Goal: Check status: Check status

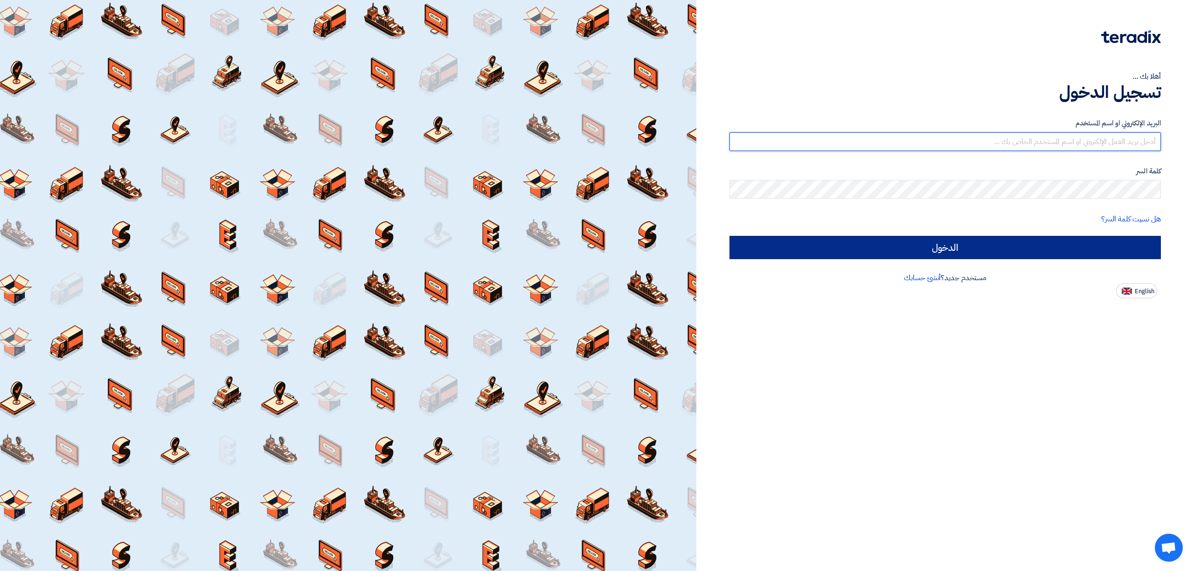
type input "[EMAIL_ADDRESS][DOMAIN_NAME]"
click at [1051, 253] on input "الدخول" at bounding box center [944, 247] width 431 height 23
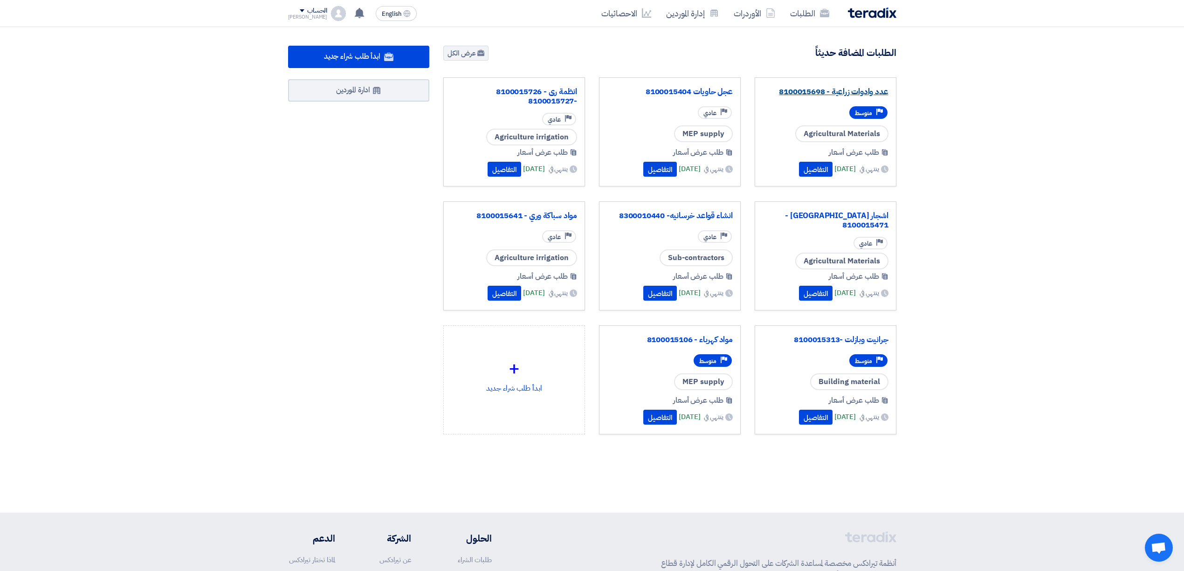
click at [840, 93] on link "عدد وادوات زراعية - 8100015698" at bounding box center [826, 91] width 126 height 9
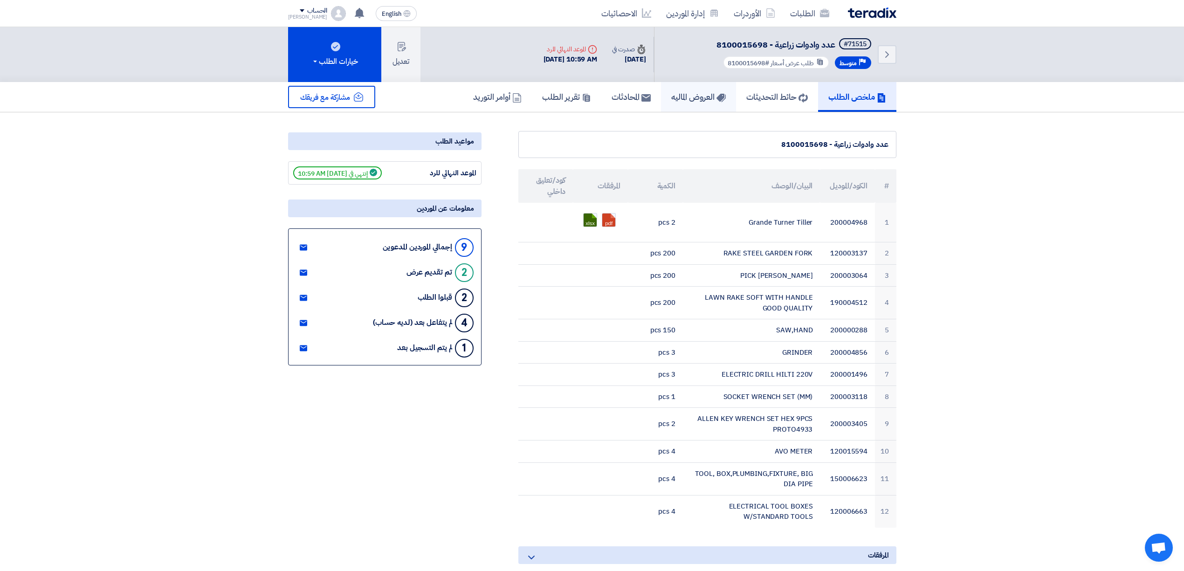
click at [694, 96] on h5 "العروض الماليه" at bounding box center [698, 96] width 55 height 11
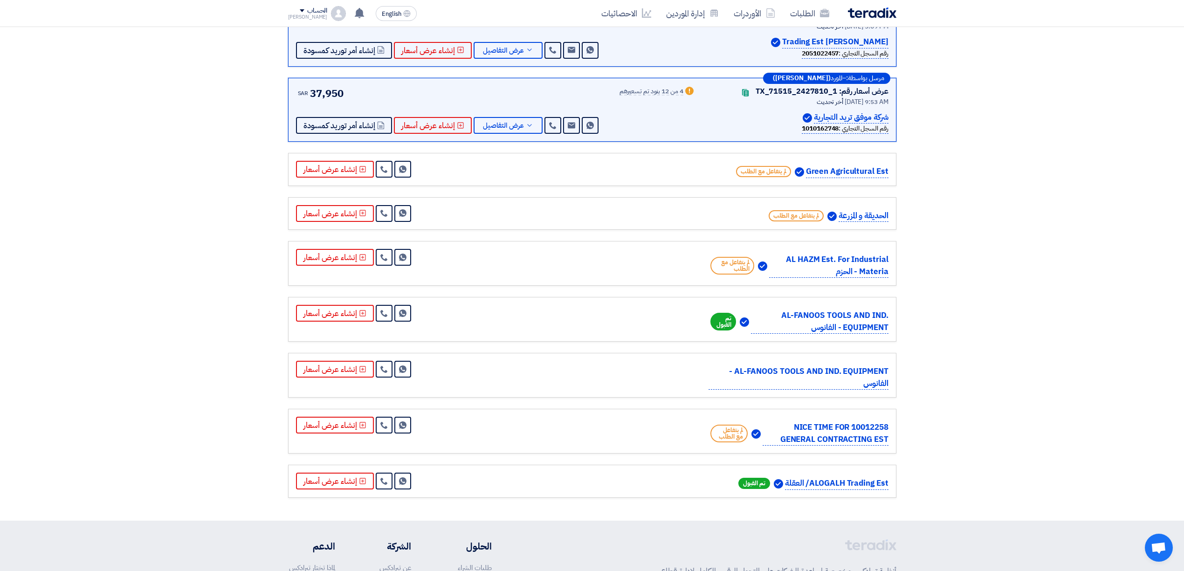
scroll to position [124, 0]
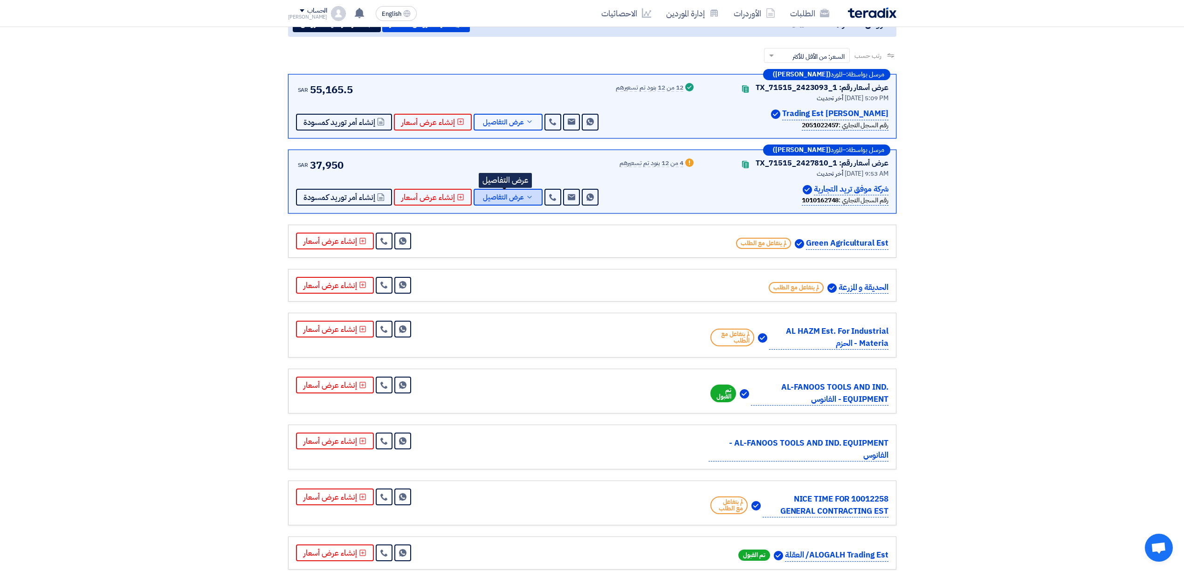
click at [515, 200] on span "عرض التفاصيل" at bounding box center [503, 197] width 41 height 7
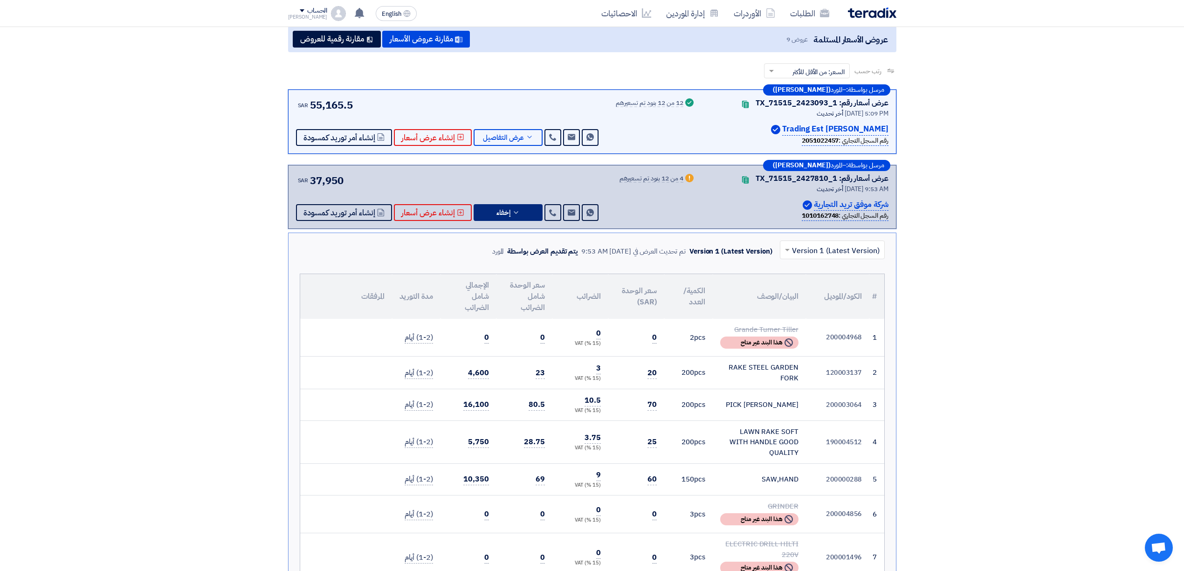
scroll to position [0, 0]
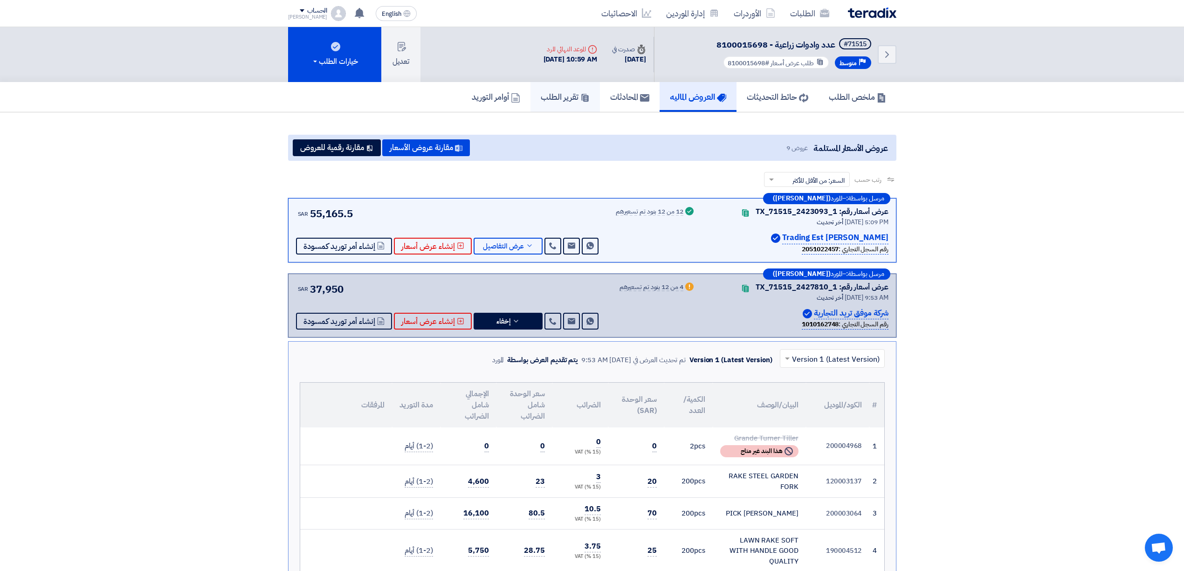
click at [557, 92] on h5 "تقرير الطلب" at bounding box center [565, 96] width 49 height 11
